Goal: Information Seeking & Learning: Learn about a topic

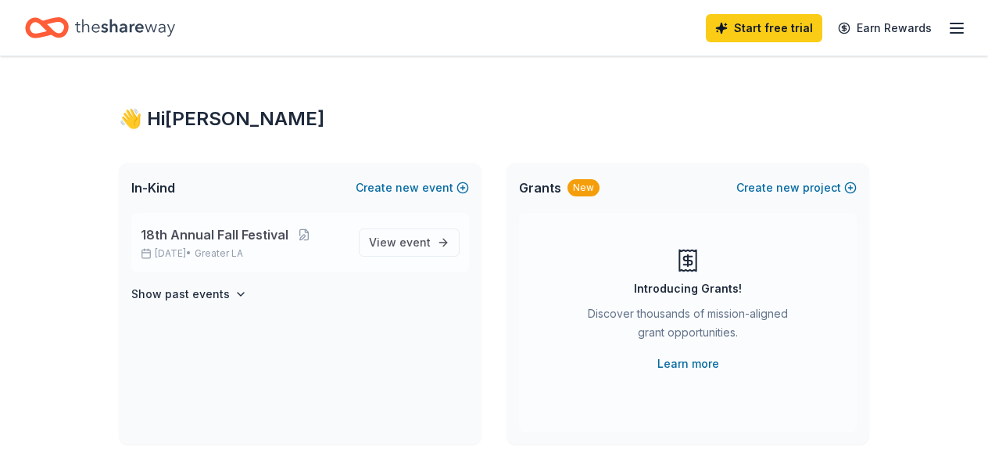
click at [231, 228] on span "18th Annual Fall Festival" at bounding box center [215, 234] width 148 height 19
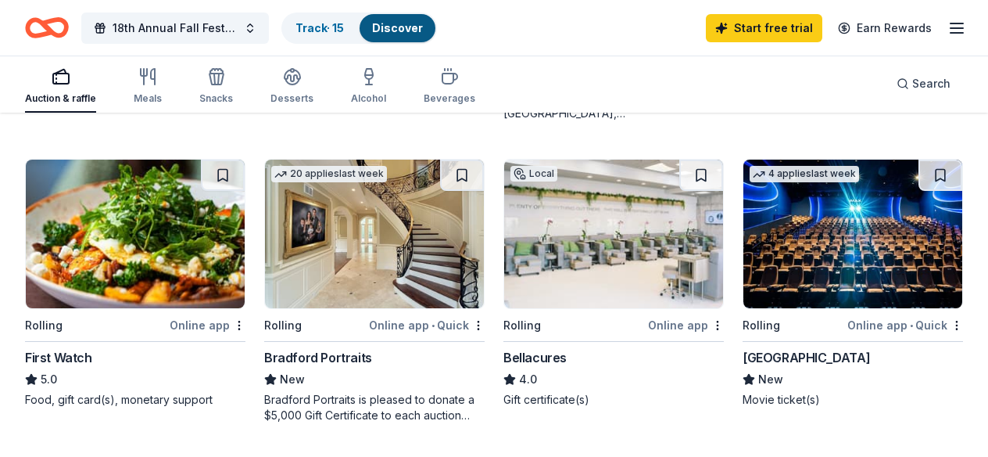
scroll to position [1331, 0]
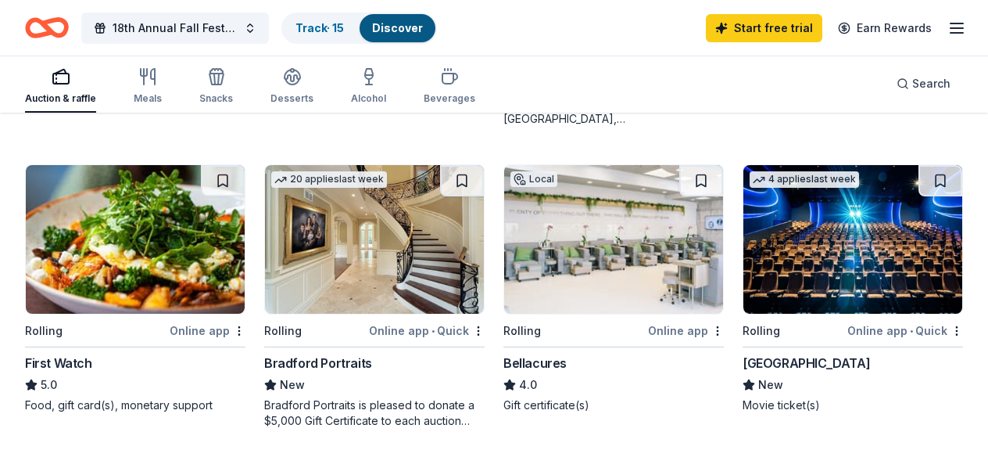
click at [558, 296] on img at bounding box center [613, 239] width 219 height 149
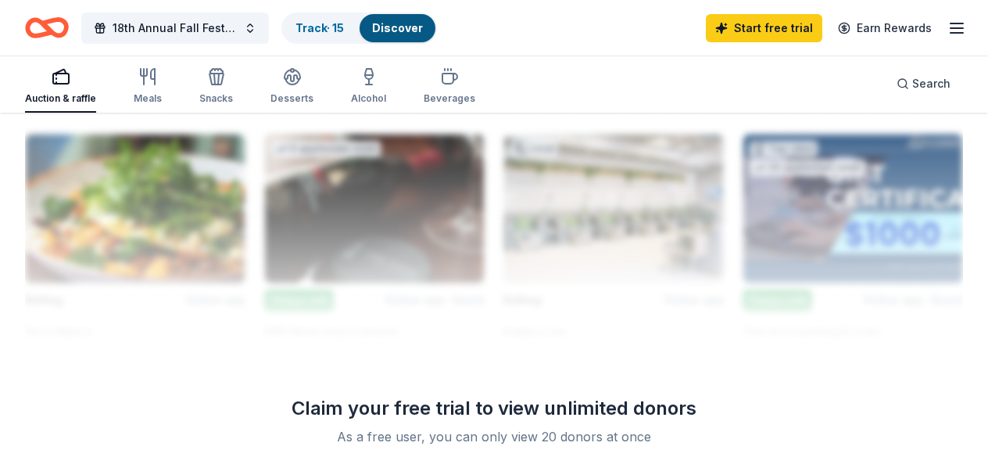
scroll to position [1700, 0]
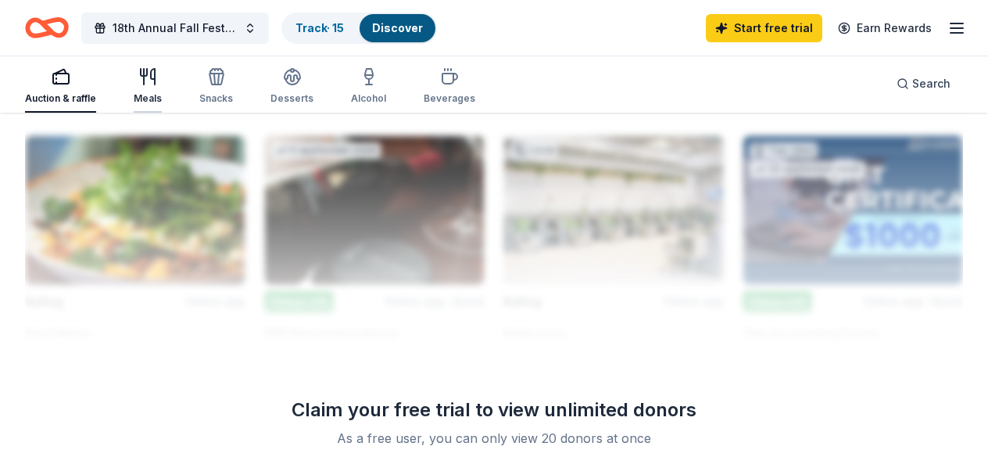
click at [134, 91] on div "Meals" at bounding box center [148, 86] width 28 height 38
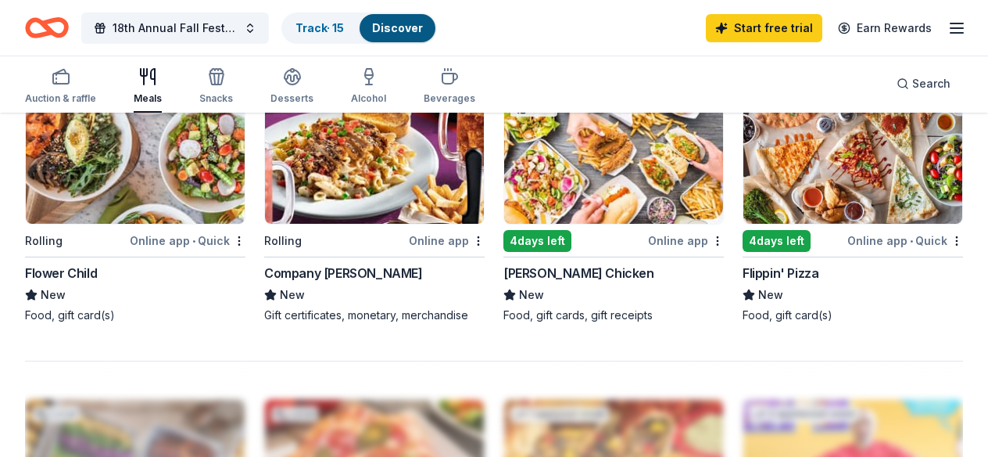
scroll to position [1391, 0]
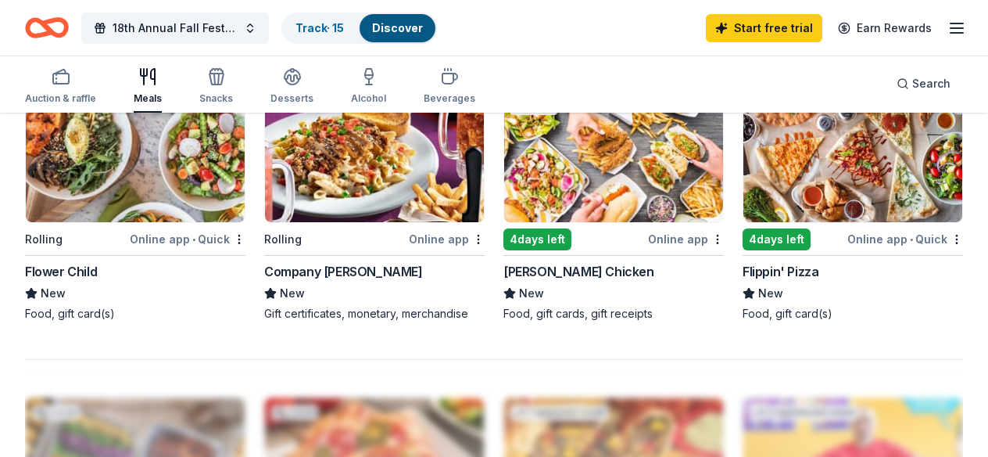
click at [558, 197] on img at bounding box center [613, 148] width 219 height 149
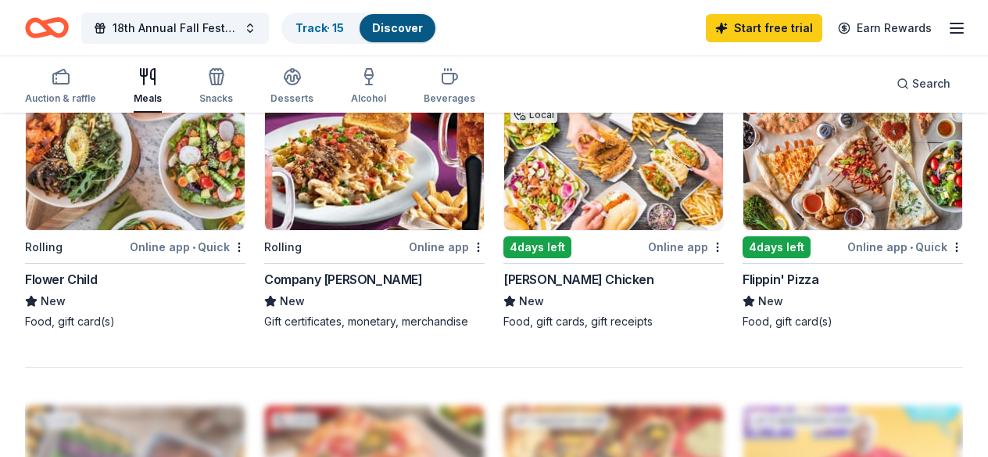
scroll to position [1351, 0]
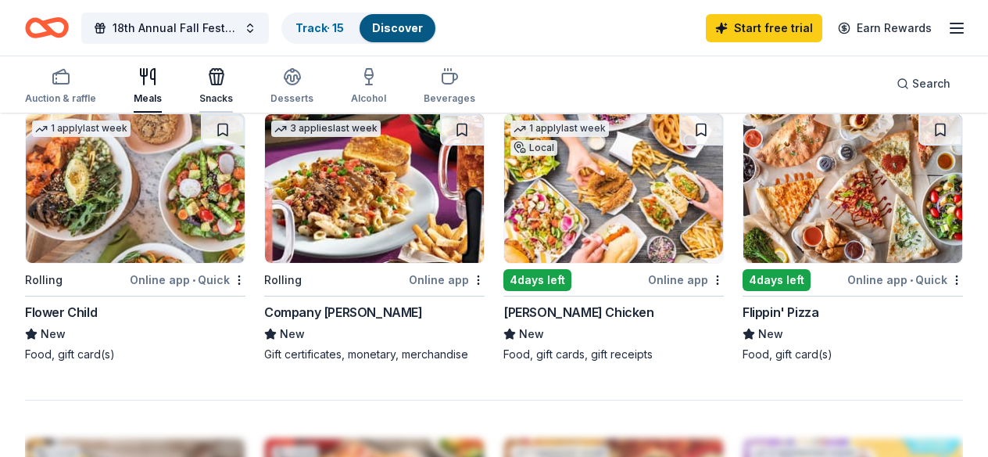
click at [221, 88] on div "Snacks" at bounding box center [216, 86] width 34 height 38
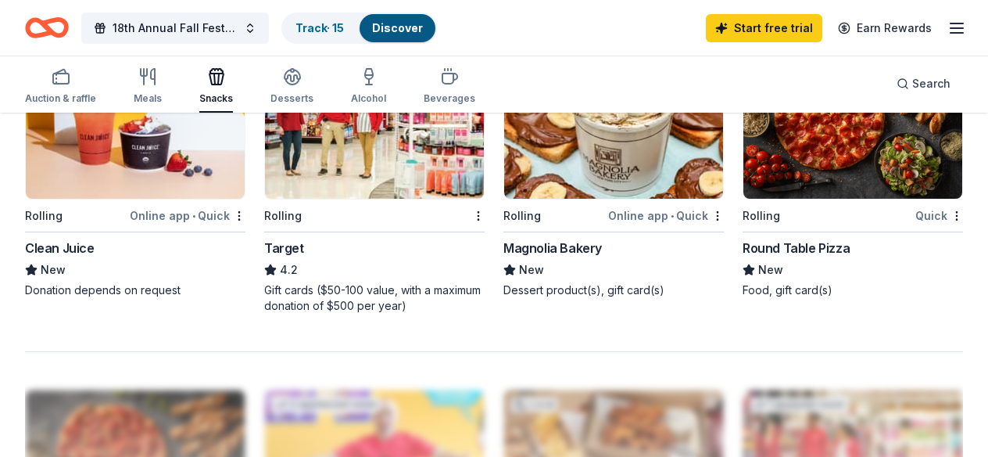
scroll to position [1432, 0]
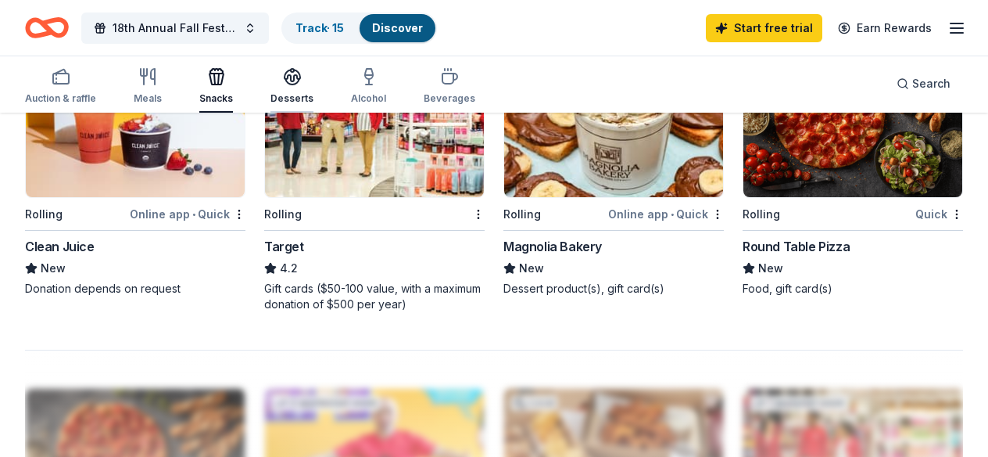
click at [294, 71] on icon "button" at bounding box center [293, 76] width 16 height 12
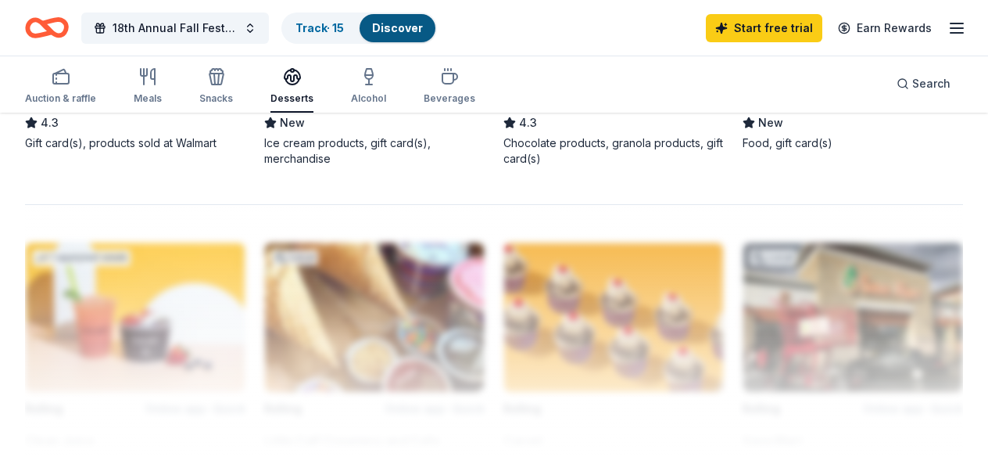
scroll to position [1579, 0]
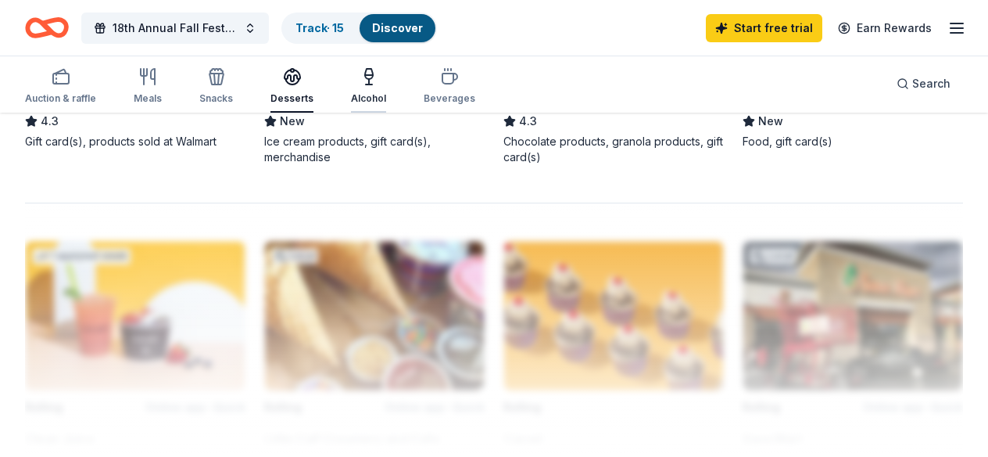
click at [361, 89] on div "Alcohol" at bounding box center [368, 86] width 35 height 38
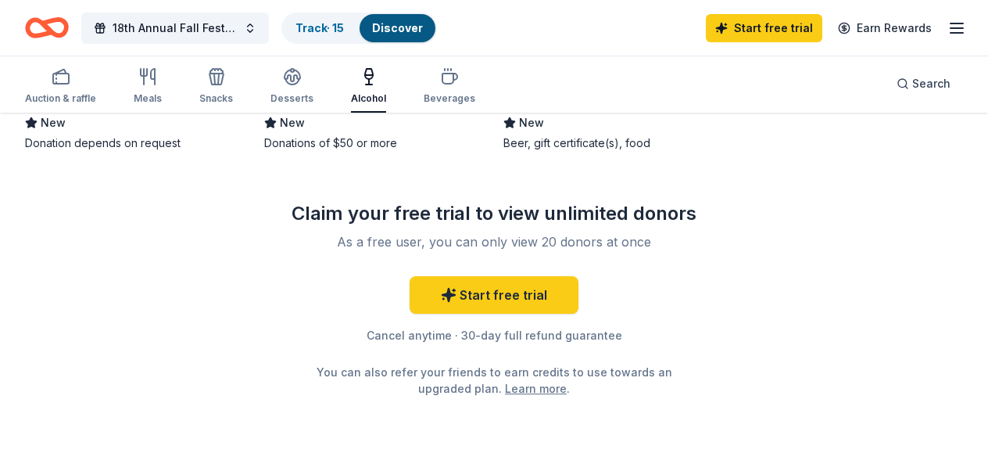
scroll to position [1279, 0]
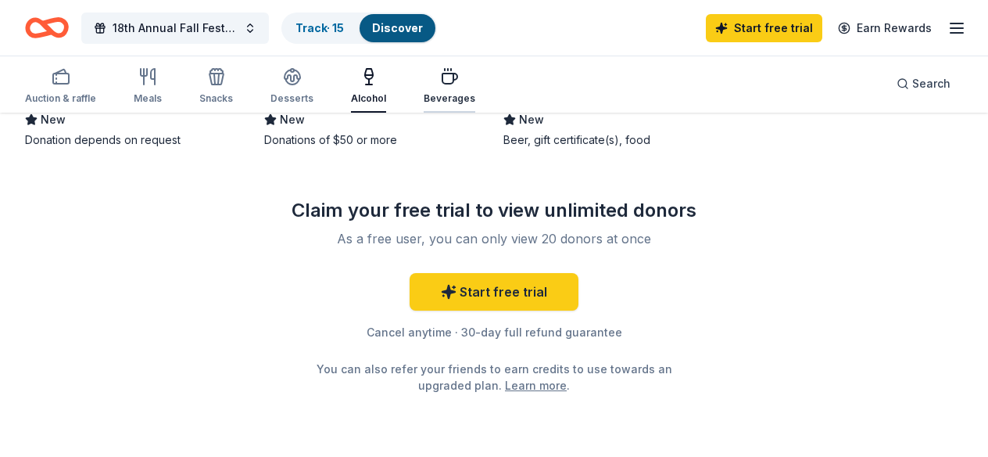
click at [439, 89] on div "Beverages" at bounding box center [450, 86] width 52 height 38
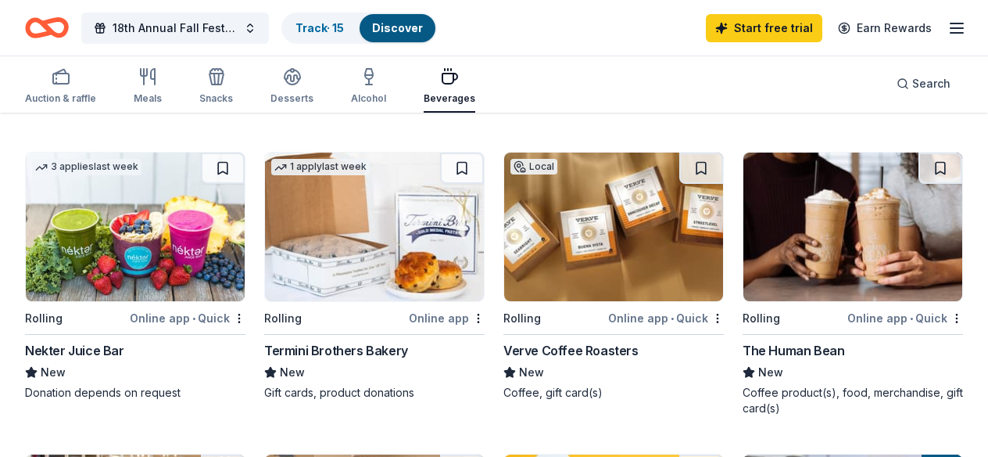
scroll to position [441, 0]
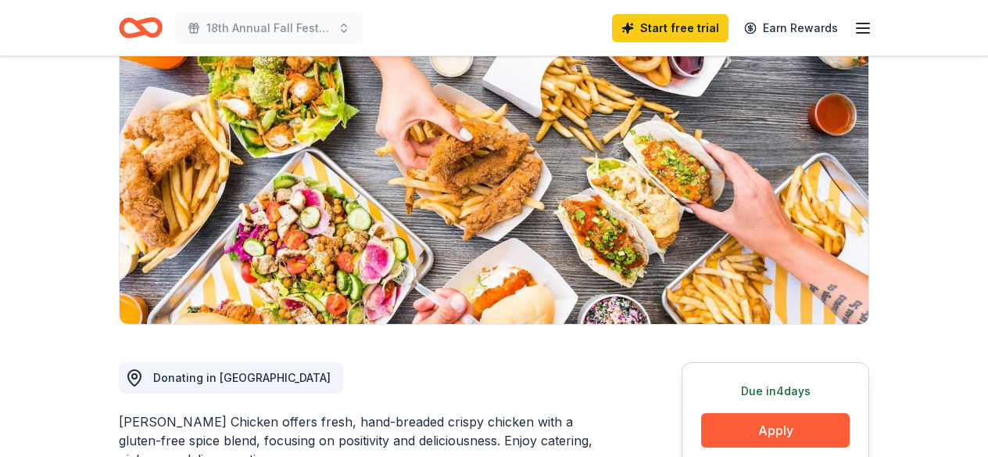
scroll to position [197, 0]
